Goal: Task Accomplishment & Management: Complete application form

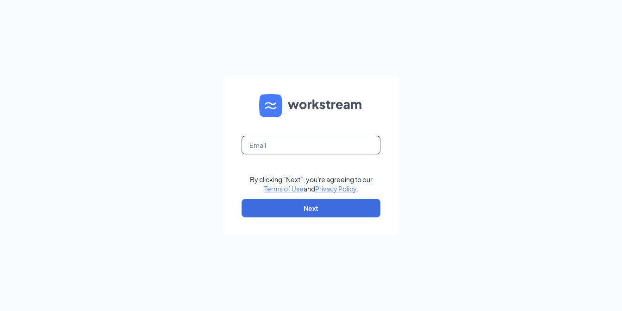
click at [342, 139] on input "text" at bounding box center [311, 145] width 139 height 19
type input "02874@chick-fil-a.com"
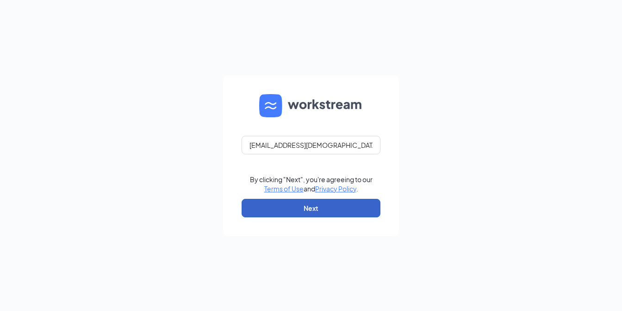
click at [295, 205] on button "Next" at bounding box center [311, 208] width 139 height 19
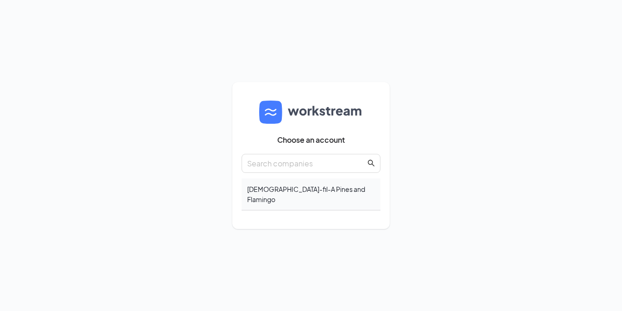
click at [316, 192] on div "Chick-fil-A Pines and Flamingo" at bounding box center [311, 194] width 139 height 32
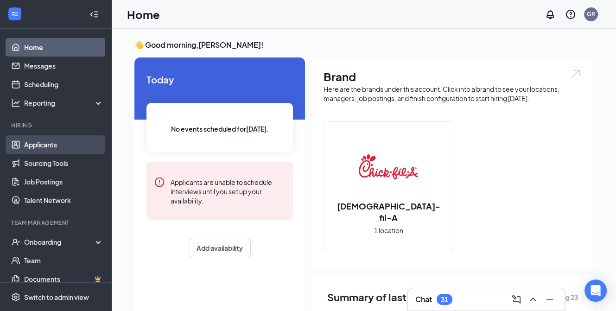
click at [65, 143] on link "Applicants" at bounding box center [63, 144] width 79 height 19
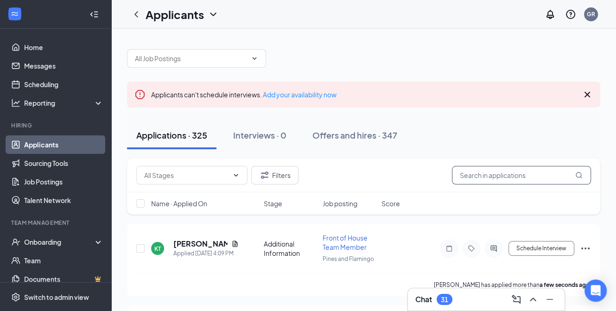
click at [478, 176] on input "text" at bounding box center [521, 175] width 139 height 19
type input "marialbert"
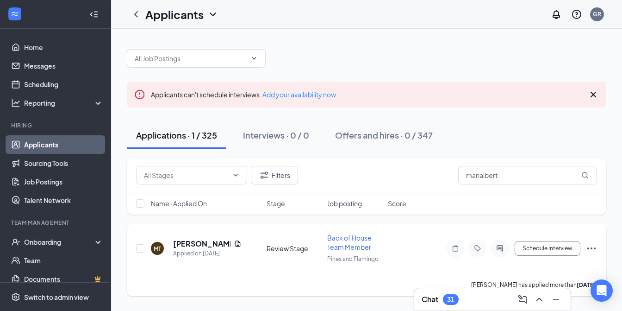
click at [595, 247] on icon "Ellipses" at bounding box center [592, 248] width 8 height 2
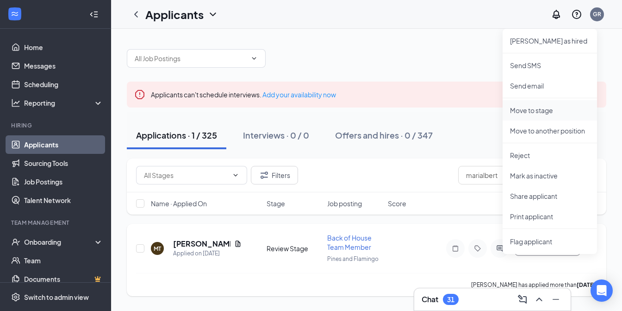
click at [550, 110] on p "Move to stage" at bounding box center [550, 110] width 80 height 9
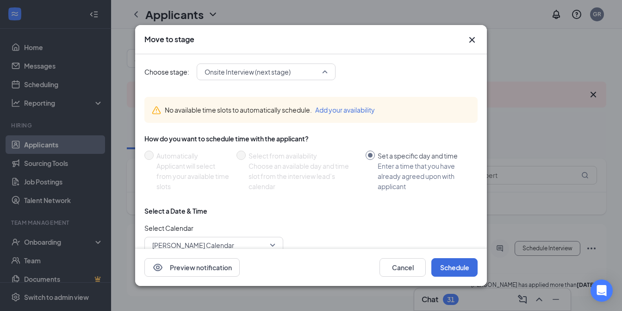
click at [291, 76] on span "Onsite Interview (next stage)" at bounding box center [248, 72] width 86 height 14
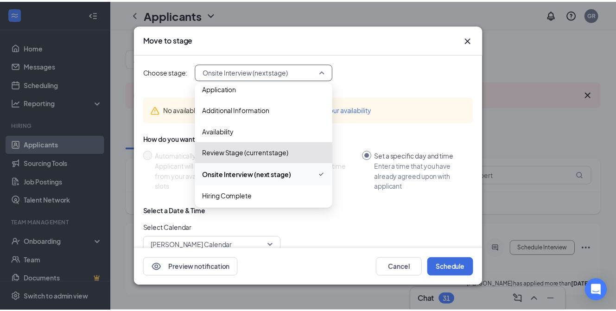
scroll to position [10, 0]
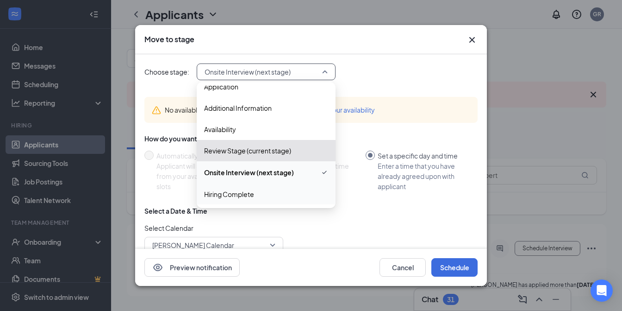
click at [241, 191] on span "Hiring Complete" at bounding box center [229, 194] width 50 height 10
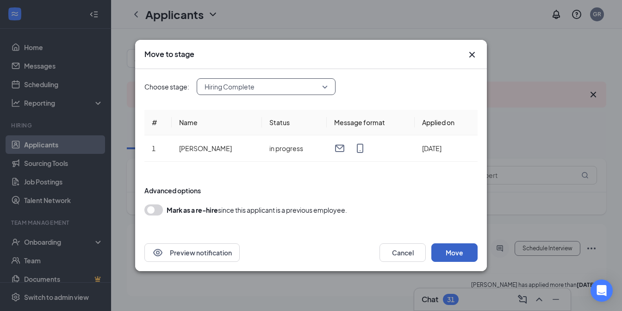
click at [458, 251] on button "Move" at bounding box center [455, 252] width 46 height 19
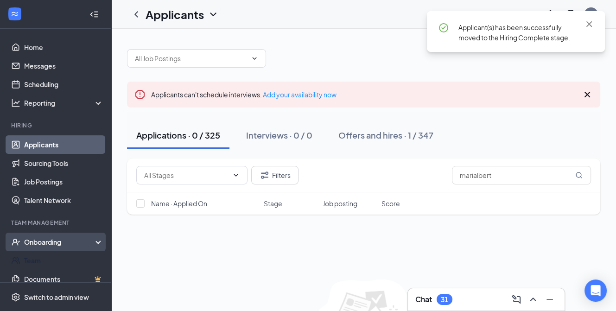
click at [51, 244] on div "Onboarding" at bounding box center [59, 241] width 71 height 9
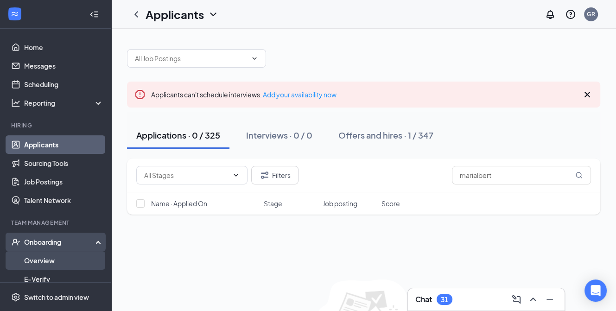
click at [48, 262] on link "Overview" at bounding box center [63, 260] width 79 height 19
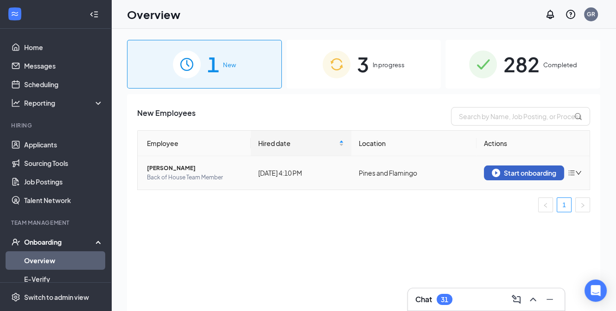
click at [508, 173] on div "Start onboarding" at bounding box center [523, 173] width 64 height 8
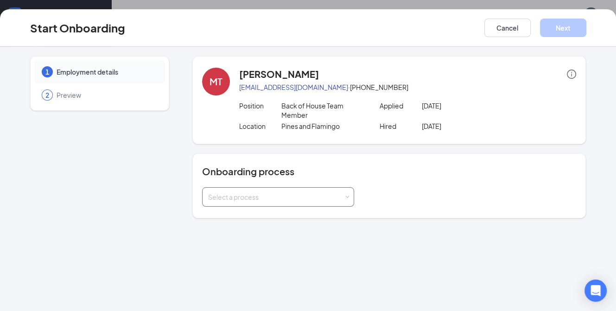
click at [272, 196] on div "Select a process" at bounding box center [276, 196] width 136 height 9
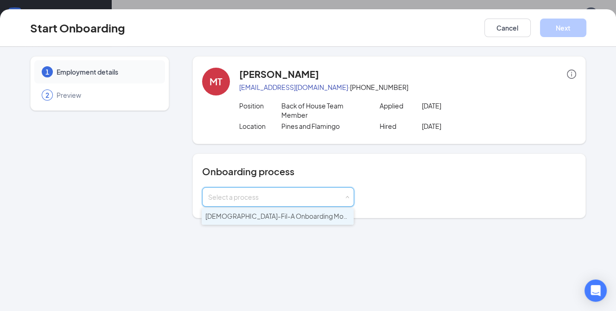
click at [252, 214] on span "[DEMOGRAPHIC_DATA]-Fil-A Onboarding Module" at bounding box center [280, 216] width 151 height 8
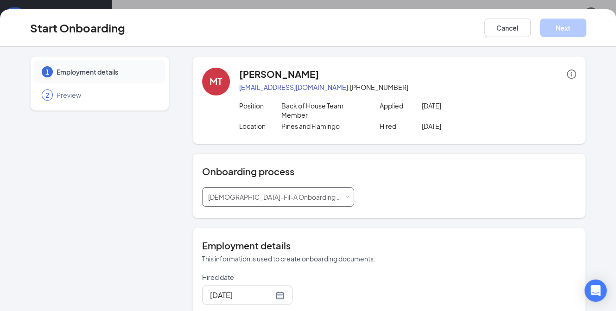
scroll to position [46, 0]
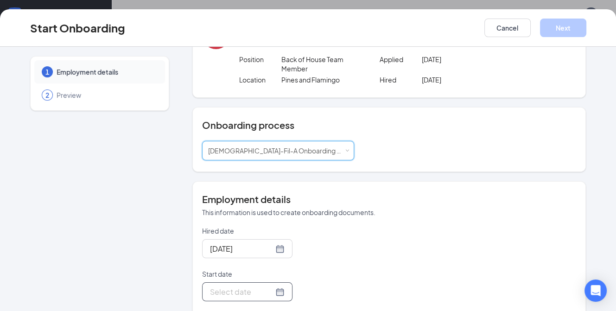
click at [267, 289] on div at bounding box center [247, 292] width 75 height 12
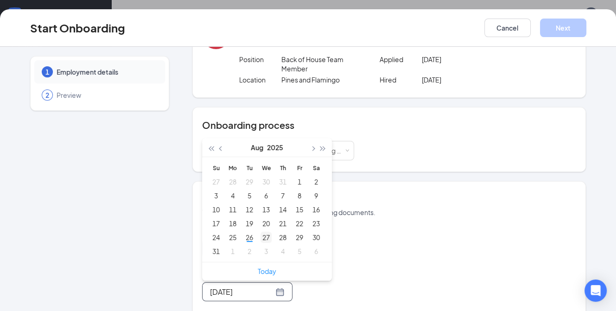
type input "[DATE]"
click at [263, 236] on div "27" at bounding box center [265, 237] width 11 height 11
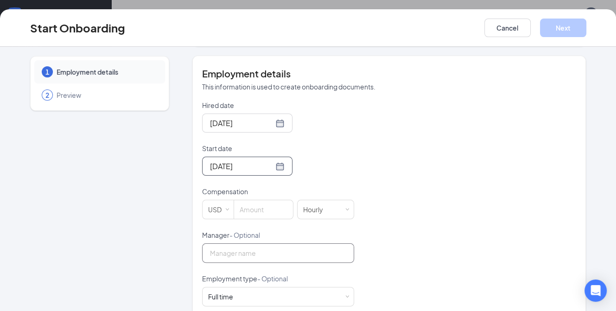
scroll to position [185, 0]
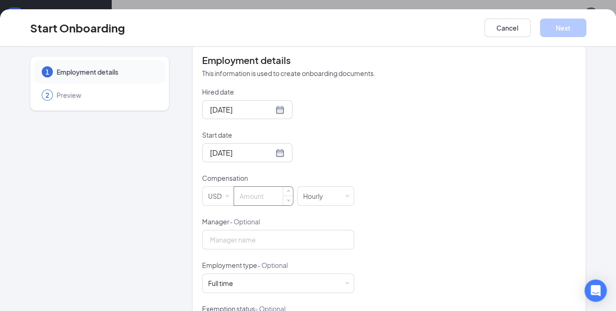
click at [246, 193] on input at bounding box center [263, 196] width 59 height 19
type input "14"
click at [241, 236] on input "Manager - Optional" at bounding box center [278, 239] width 152 height 19
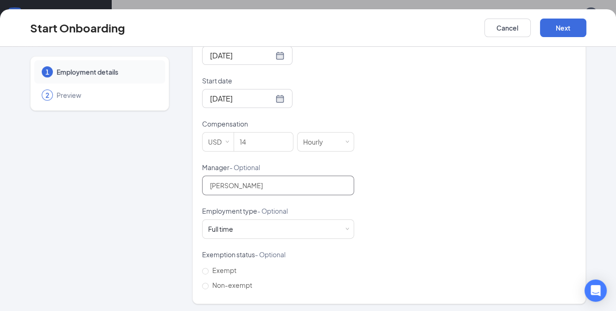
scroll to position [241, 0]
type input "[PERSON_NAME]"
click at [211, 284] on span "Non-exempt" at bounding box center [231, 283] width 47 height 8
click at [208, 284] on input "Non-exempt" at bounding box center [205, 284] width 6 height 6
radio input "true"
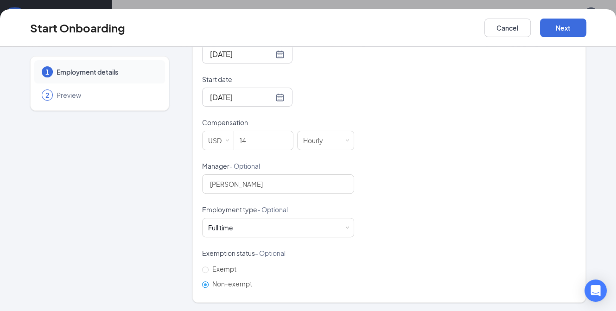
scroll to position [42, 0]
click at [569, 27] on button "Next" at bounding box center [563, 28] width 46 height 19
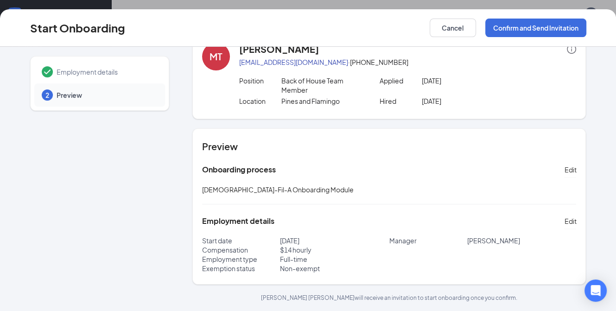
scroll to position [24, 0]
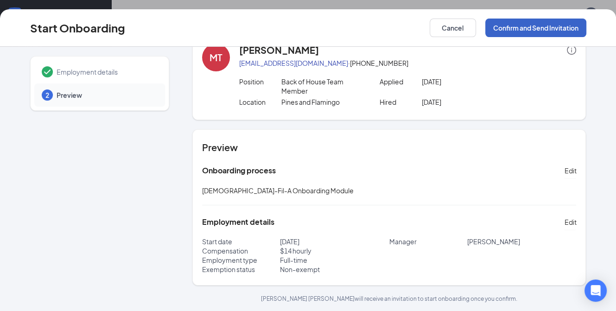
click at [514, 25] on button "Confirm and Send Invitation" at bounding box center [535, 28] width 101 height 19
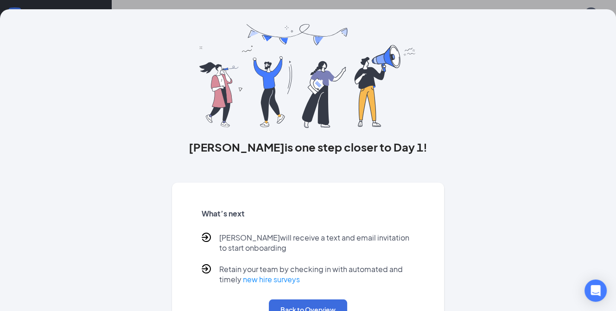
scroll to position [57, 0]
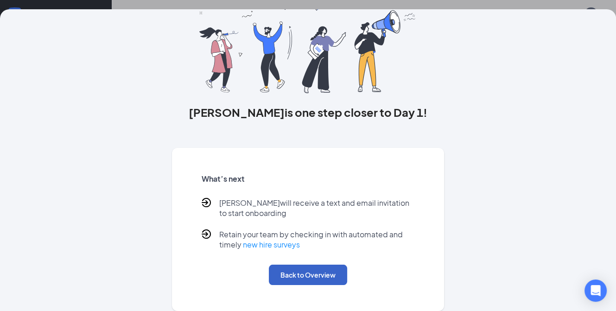
click at [306, 278] on button "Back to Overview" at bounding box center [308, 274] width 78 height 20
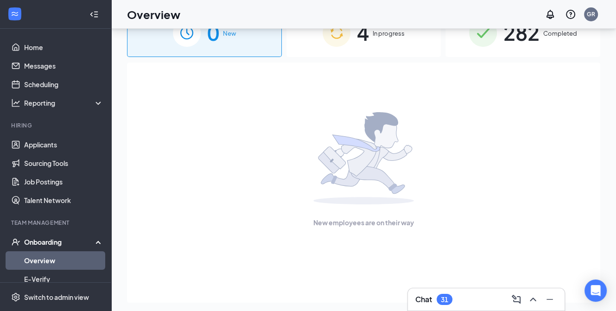
scroll to position [0, 0]
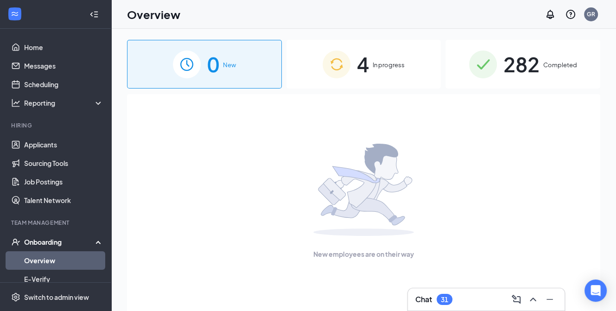
click at [374, 72] on div "4 In progress" at bounding box center [363, 64] width 155 height 49
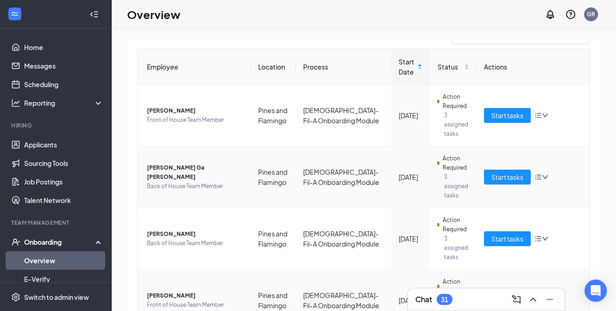
scroll to position [96, 0]
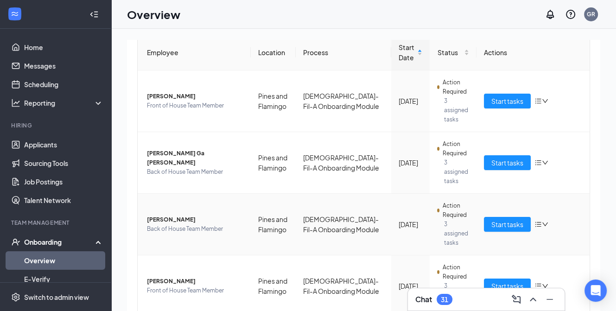
click at [174, 215] on span "[PERSON_NAME]" at bounding box center [195, 219] width 96 height 9
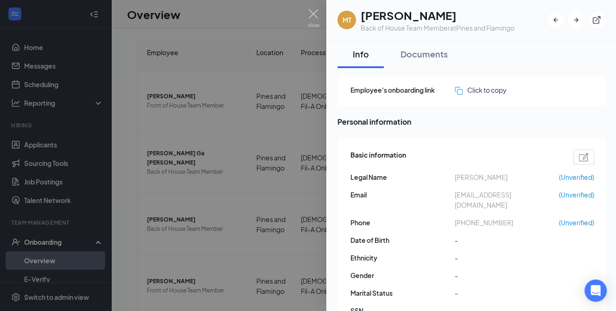
click at [498, 194] on span "[EMAIL_ADDRESS][DOMAIN_NAME]" at bounding box center [506, 199] width 104 height 20
copy span "[EMAIL_ADDRESS][DOMAIN_NAME]"
click at [312, 14] on img at bounding box center [314, 18] width 12 height 18
